Goal: Task Accomplishment & Management: Manage account settings

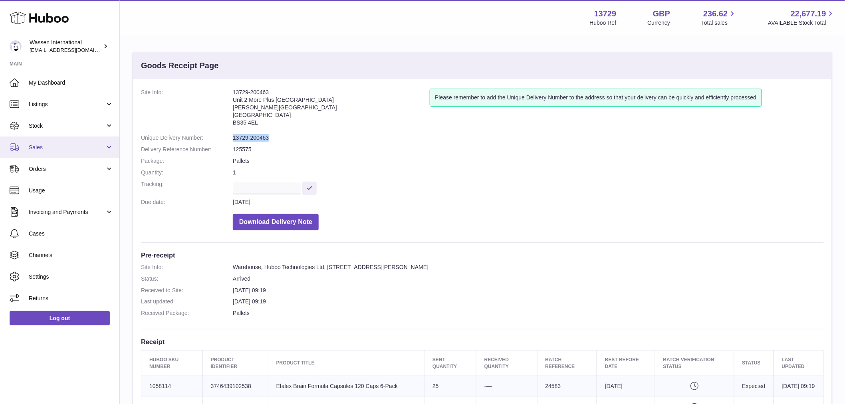
click at [43, 148] on span "Sales" at bounding box center [67, 148] width 76 height 8
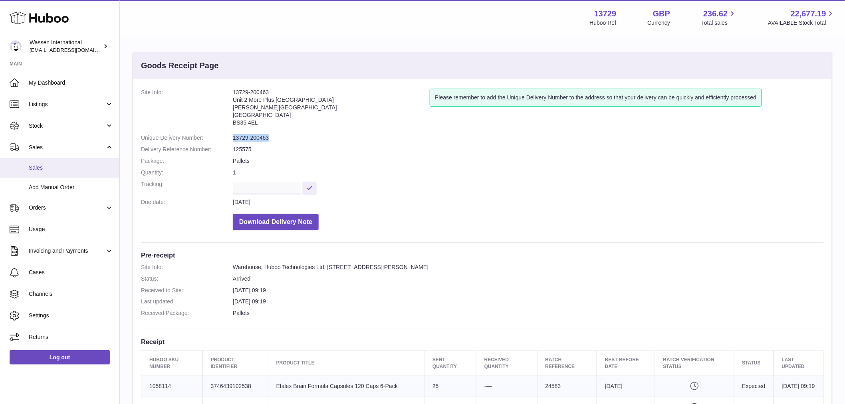
click at [34, 173] on link "Sales" at bounding box center [59, 168] width 119 height 20
click at [60, 166] on span "Sales" at bounding box center [71, 168] width 85 height 8
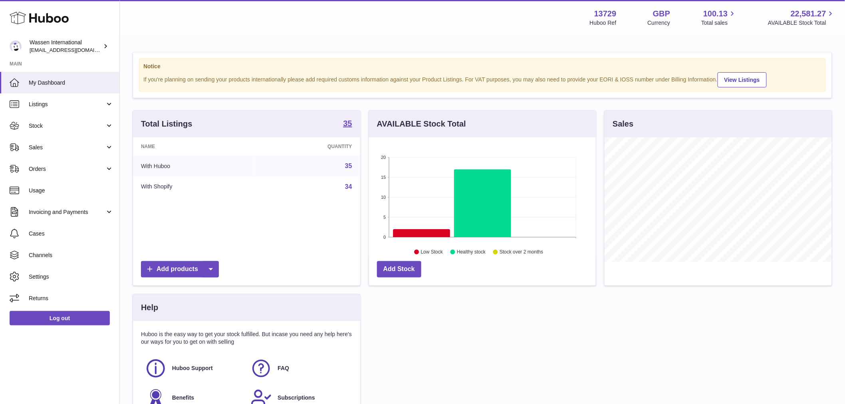
scroll to position [125, 227]
click at [74, 139] on link "Sales" at bounding box center [59, 148] width 119 height 22
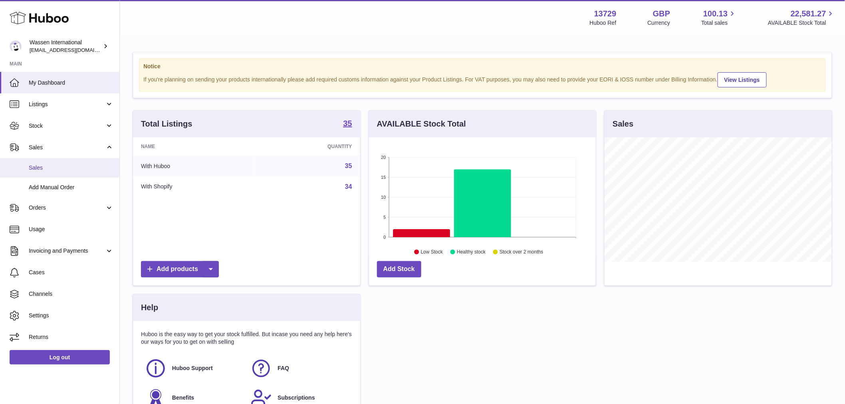
click at [36, 168] on span "Sales" at bounding box center [71, 168] width 85 height 8
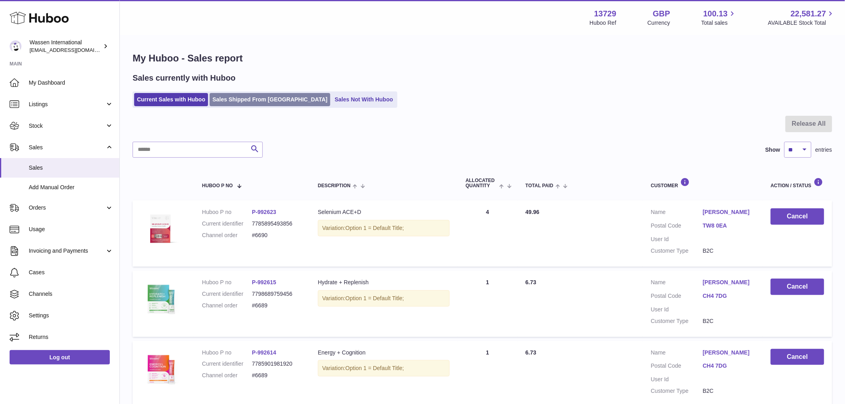
click at [245, 103] on link "Sales Shipped From Huboo" at bounding box center [270, 99] width 121 height 13
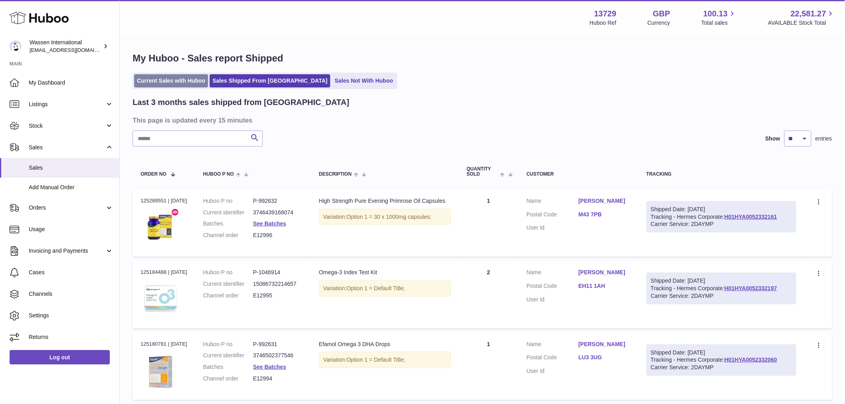
click at [176, 81] on link "Current Sales with Huboo" at bounding box center [171, 80] width 74 height 13
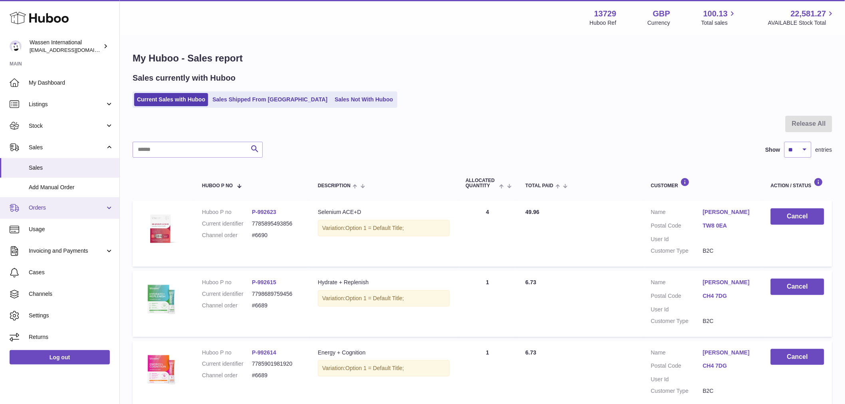
click at [33, 207] on span "Orders" at bounding box center [67, 208] width 76 height 8
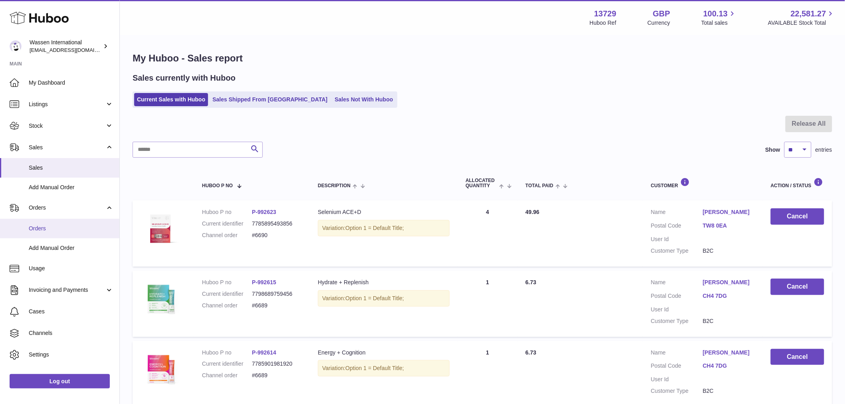
click at [42, 226] on span "Orders" at bounding box center [71, 229] width 85 height 8
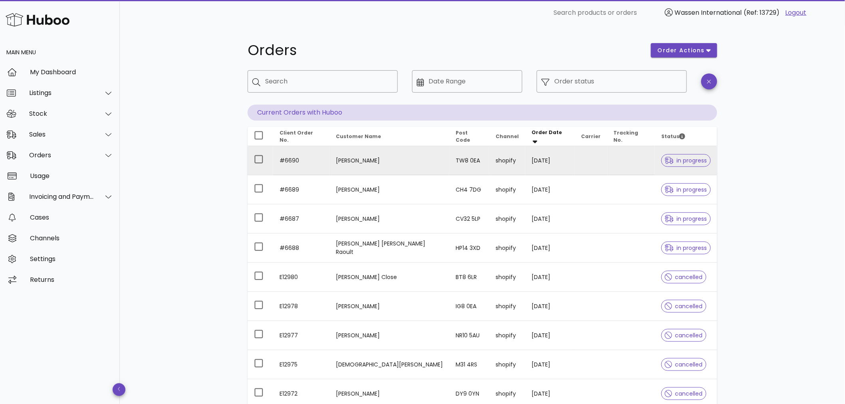
click at [413, 163] on td "[PERSON_NAME]" at bounding box center [390, 160] width 120 height 29
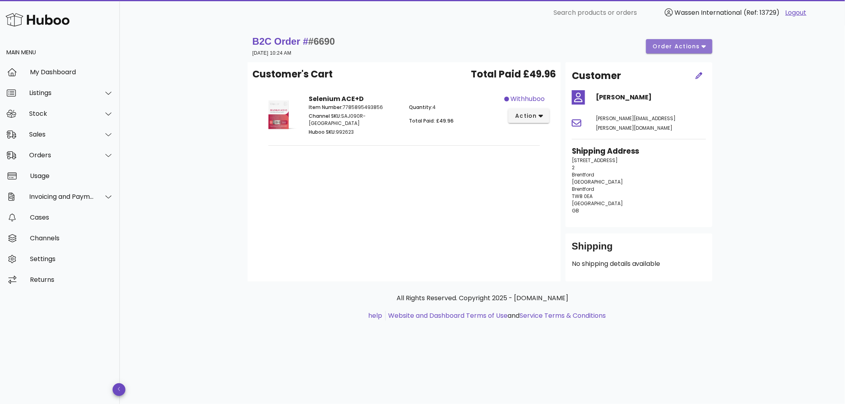
click at [660, 49] on span "order actions" at bounding box center [677, 46] width 48 height 8
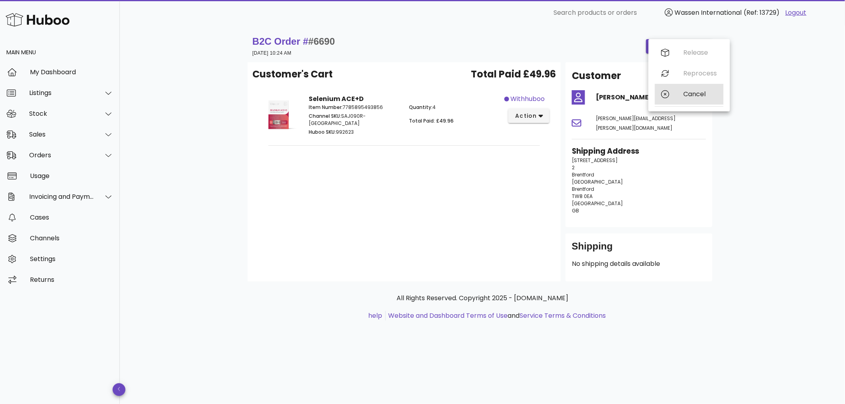
click at [682, 97] on div "Cancel" at bounding box center [689, 94] width 69 height 21
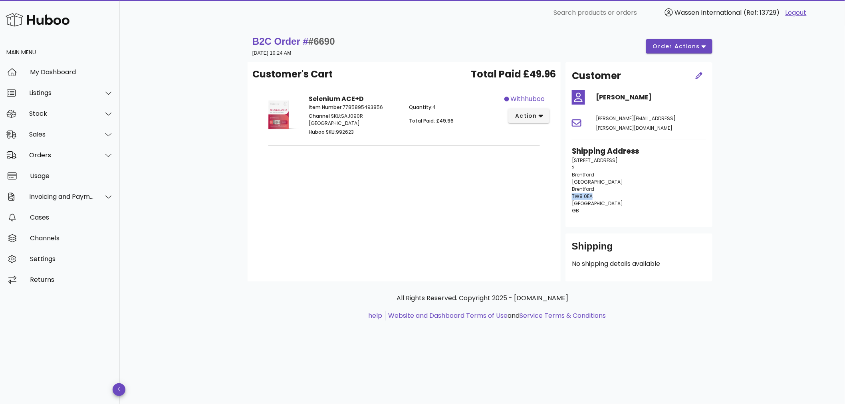
drag, startPoint x: 592, startPoint y: 183, endPoint x: 570, endPoint y: 187, distance: 23.2
click at [570, 187] on div "Shipping Address [STREET_ADDRESS] [GEOGRAPHIC_DATA]" at bounding box center [639, 183] width 144 height 85
